Goal: Information Seeking & Learning: Learn about a topic

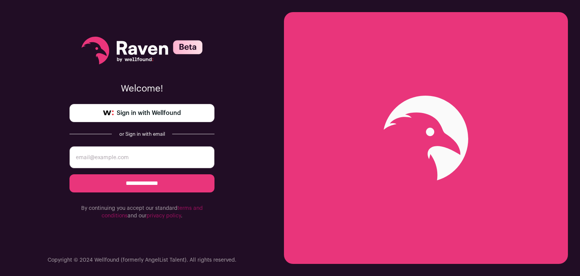
click at [198, 108] on link "Sign in with Wellfound" at bounding box center [141, 113] width 145 height 18
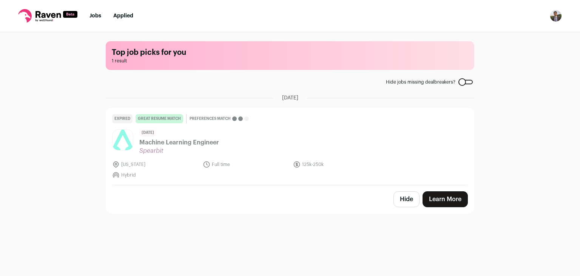
click at [196, 144] on span "Machine Learning Engineer" at bounding box center [179, 142] width 80 height 9
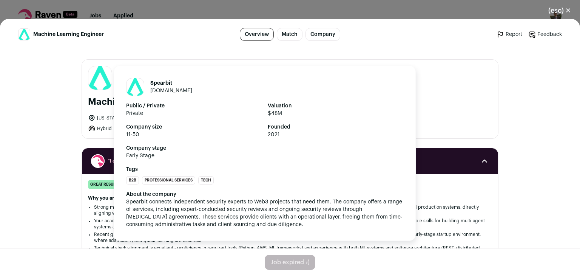
click at [96, 74] on img "Close modal via background" at bounding box center [99, 78] width 23 height 30
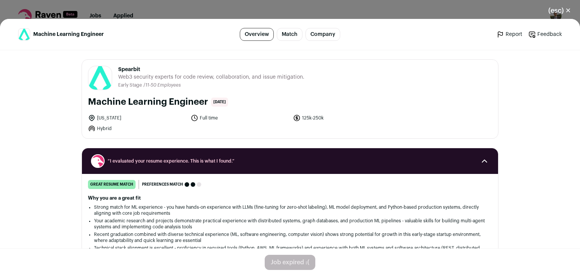
click at [309, 31] on link "Company" at bounding box center [323, 34] width 35 height 13
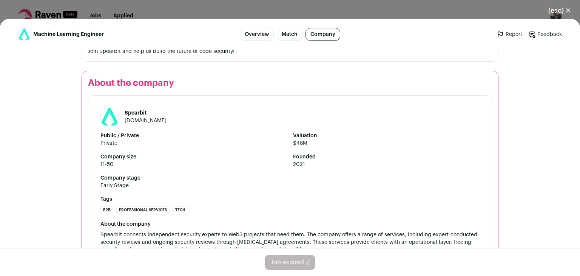
scroll to position [684, 0]
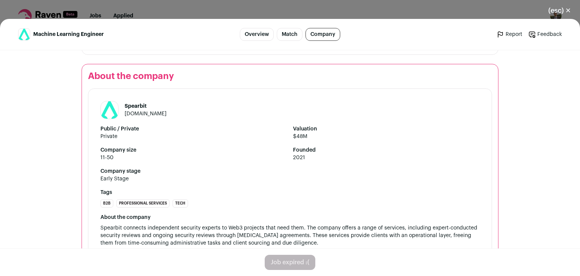
click at [111, 99] on img "Close modal via background" at bounding box center [109, 110] width 17 height 22
click at [571, 12] on button "(esc) ✕" at bounding box center [559, 10] width 41 height 17
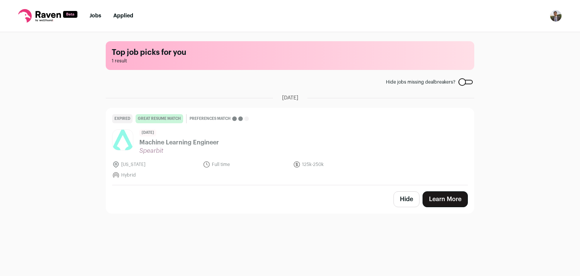
click at [94, 13] on link "Jobs" at bounding box center [96, 15] width 12 height 5
